Goal: Information Seeking & Learning: Check status

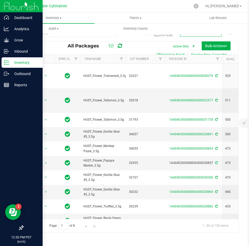
click at [9, 61] on p "Inventory" at bounding box center [24, 62] width 31 height 6
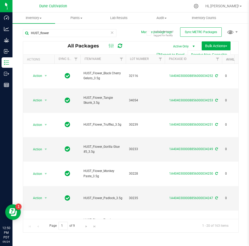
click at [229, 61] on link "Available" at bounding box center [234, 60] width 16 height 4
click at [229, 60] on link "Available" at bounding box center [237, 59] width 22 height 4
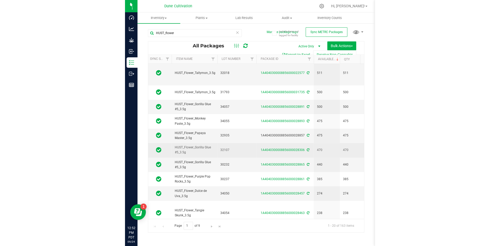
scroll to position [28, 34]
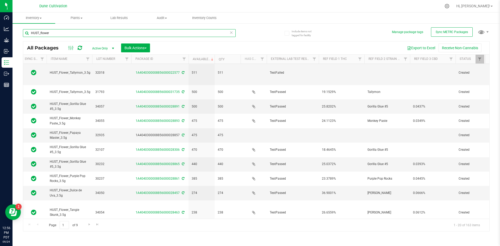
drag, startPoint x: 68, startPoint y: 32, endPoint x: 22, endPoint y: 35, distance: 46.4
click at [22, 35] on div "Include items not tagged for facility Manage package tags Sync METRC Packages H…" at bounding box center [255, 102] width 487 height 159
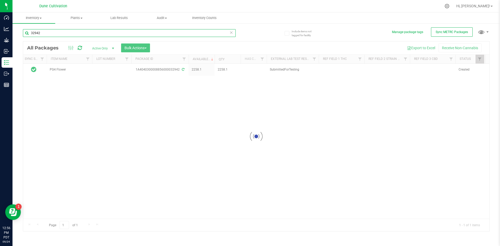
scroll to position [0, 34]
type input "3"
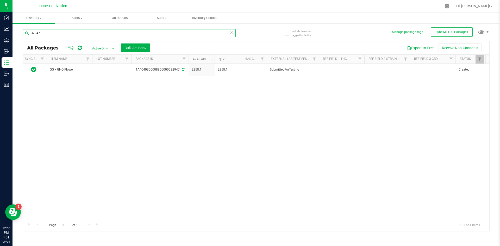
type input "32947"
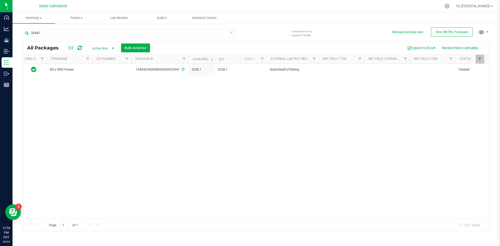
click at [232, 32] on icon at bounding box center [231, 32] width 4 height 6
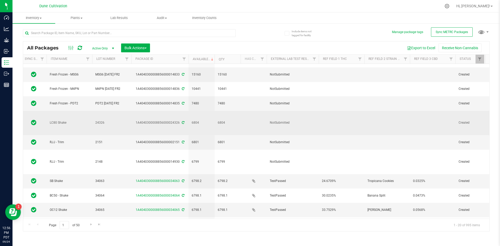
scroll to position [11, 34]
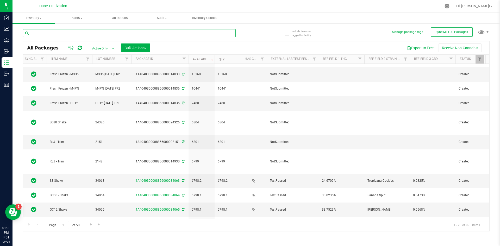
click at [50, 33] on input "text" at bounding box center [129, 33] width 213 height 8
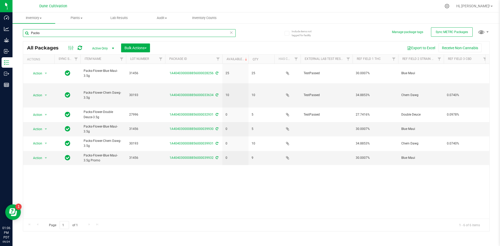
drag, startPoint x: 56, startPoint y: 36, endPoint x: 27, endPoint y: 33, distance: 29.5
click at [27, 33] on input "Packs" at bounding box center [129, 33] width 213 height 8
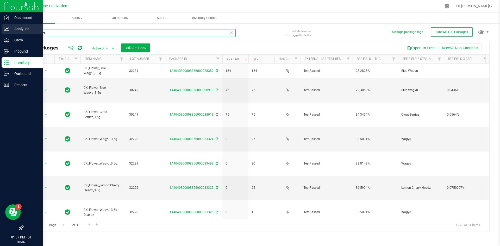
drag, startPoint x: 59, startPoint y: 32, endPoint x: 7, endPoint y: 32, distance: 52.0
click at [7, 32] on div "Dashboard Analytics Grow Inbound Inventory Outbound Reports 01:07 PM PDT [DATE]…" at bounding box center [250, 123] width 500 height 246
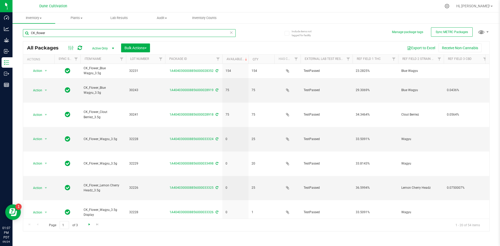
type input "CK_flower"
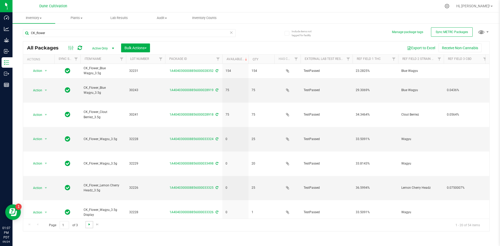
click at [87, 224] on span "Go to the next page" at bounding box center [89, 224] width 4 height 4
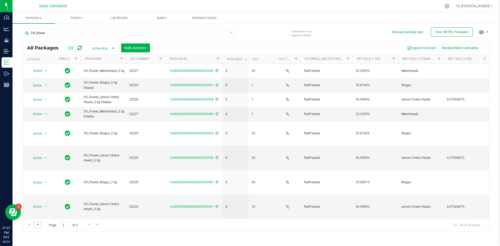
click at [38, 226] on span "Go to the previous page" at bounding box center [37, 224] width 4 height 4
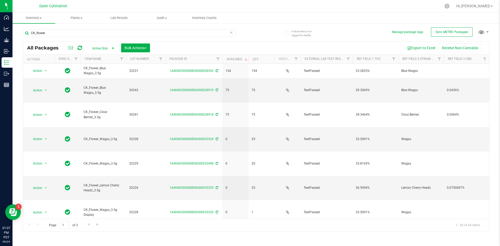
click at [231, 31] on icon at bounding box center [231, 32] width 4 height 6
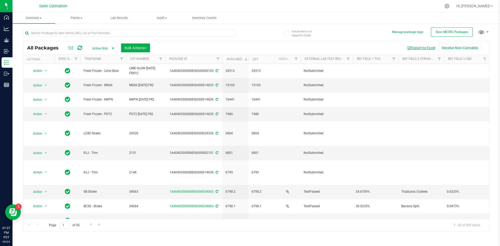
click at [249, 49] on button "Export to Excel" at bounding box center [420, 47] width 35 height 9
click at [72, 33] on input "text" at bounding box center [129, 33] width 213 height 8
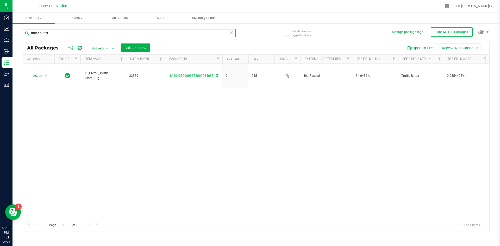
type input "truffle butter"
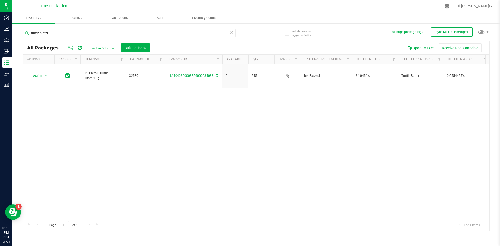
click at [101, 50] on span "Active Only" at bounding box center [102, 48] width 29 height 7
click at [101, 78] on li "All" at bounding box center [102, 80] width 28 height 8
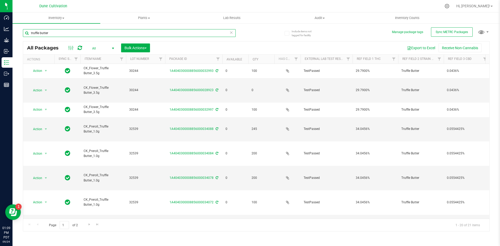
drag, startPoint x: 67, startPoint y: 32, endPoint x: 18, endPoint y: 29, distance: 48.7
click at [18, 29] on div "Include items not tagged for facility Manage package tags Sync METRC Packages t…" at bounding box center [255, 102] width 487 height 159
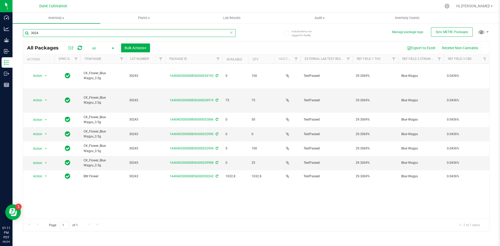
type input "30244"
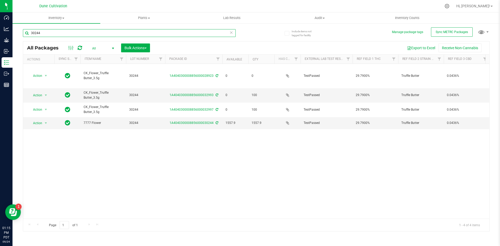
drag, startPoint x: 41, startPoint y: 30, endPoint x: 17, endPoint y: 27, distance: 23.9
click at [17, 27] on div "Include items not tagged for facility Manage package tags Sync METRC Packages 3…" at bounding box center [255, 102] width 487 height 159
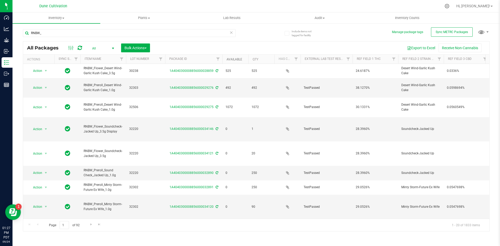
click at [231, 58] on link "Available" at bounding box center [234, 60] width 16 height 4
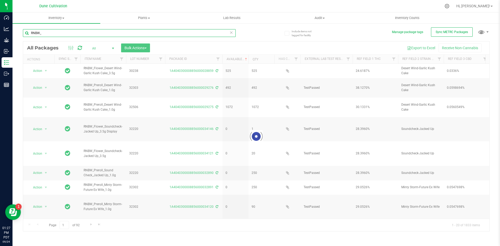
click at [89, 33] on input "RNBW_" at bounding box center [129, 33] width 213 height 8
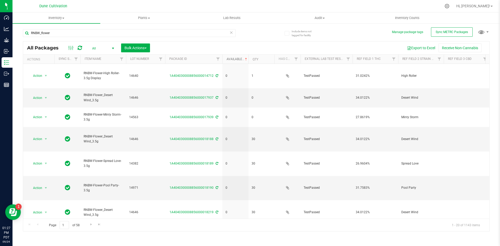
click at [230, 59] on link "Available" at bounding box center [237, 59] width 22 height 4
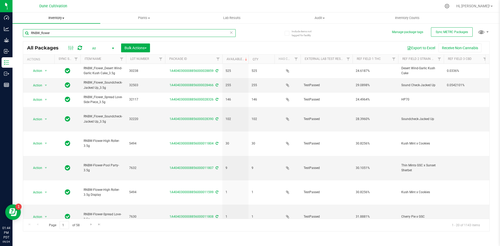
drag, startPoint x: 94, startPoint y: 32, endPoint x: 33, endPoint y: 18, distance: 62.7
click at [33, 18] on inventory "Inventory All packages All inventory Waste log Create inventory Plants All plan…" at bounding box center [255, 96] width 487 height 169
type input "R"
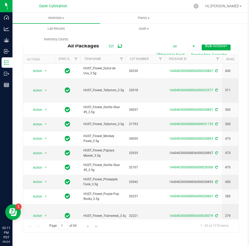
type input "HUST_Flower"
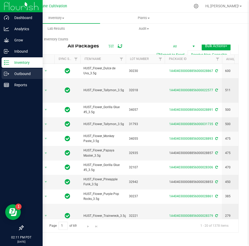
click at [19, 75] on p "Outbound" at bounding box center [24, 74] width 31 height 6
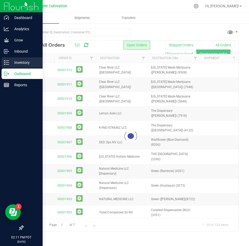
click at [27, 64] on p "Inventory" at bounding box center [24, 62] width 31 height 6
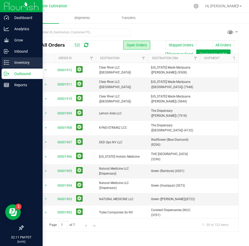
click at [9, 60] on p "Inventory" at bounding box center [24, 62] width 31 height 6
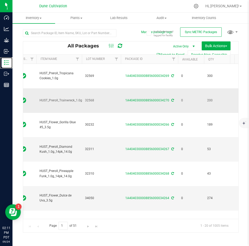
scroll to position [0, 45]
click at [190, 58] on link "Available" at bounding box center [190, 60] width 16 height 4
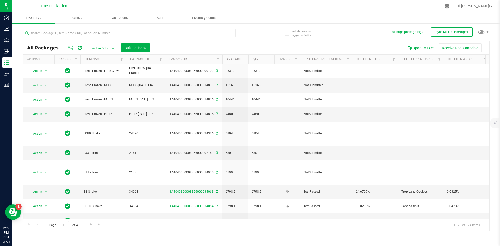
scroll to position [0, 24]
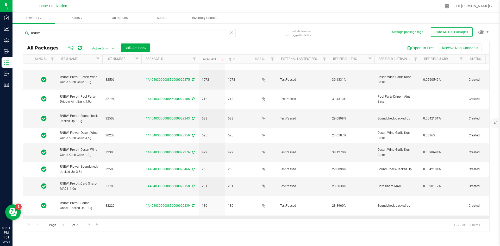
scroll to position [13, 24]
type input "RNBW_"
